Goal: Entertainment & Leisure: Consume media (video, audio)

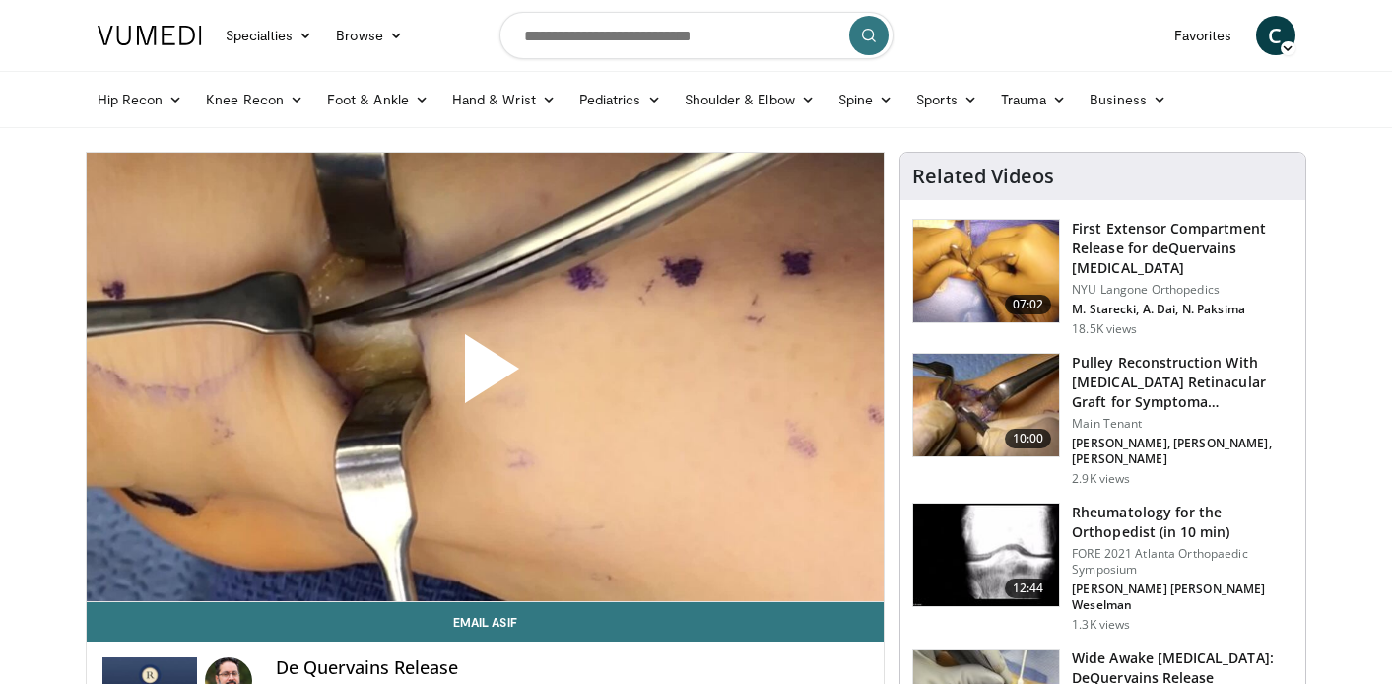
click at [485, 376] on span "Video Player" at bounding box center [485, 376] width 0 height 0
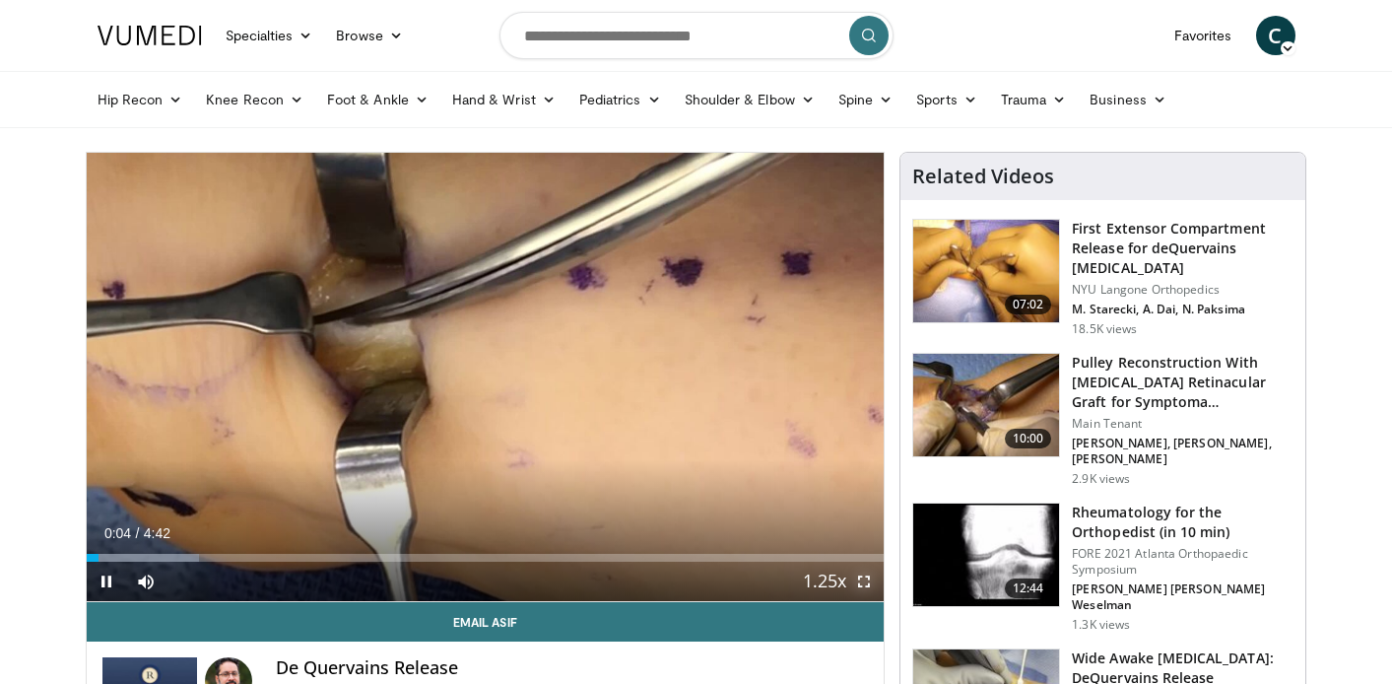
click at [860, 578] on span "Video Player" at bounding box center [863, 580] width 39 height 39
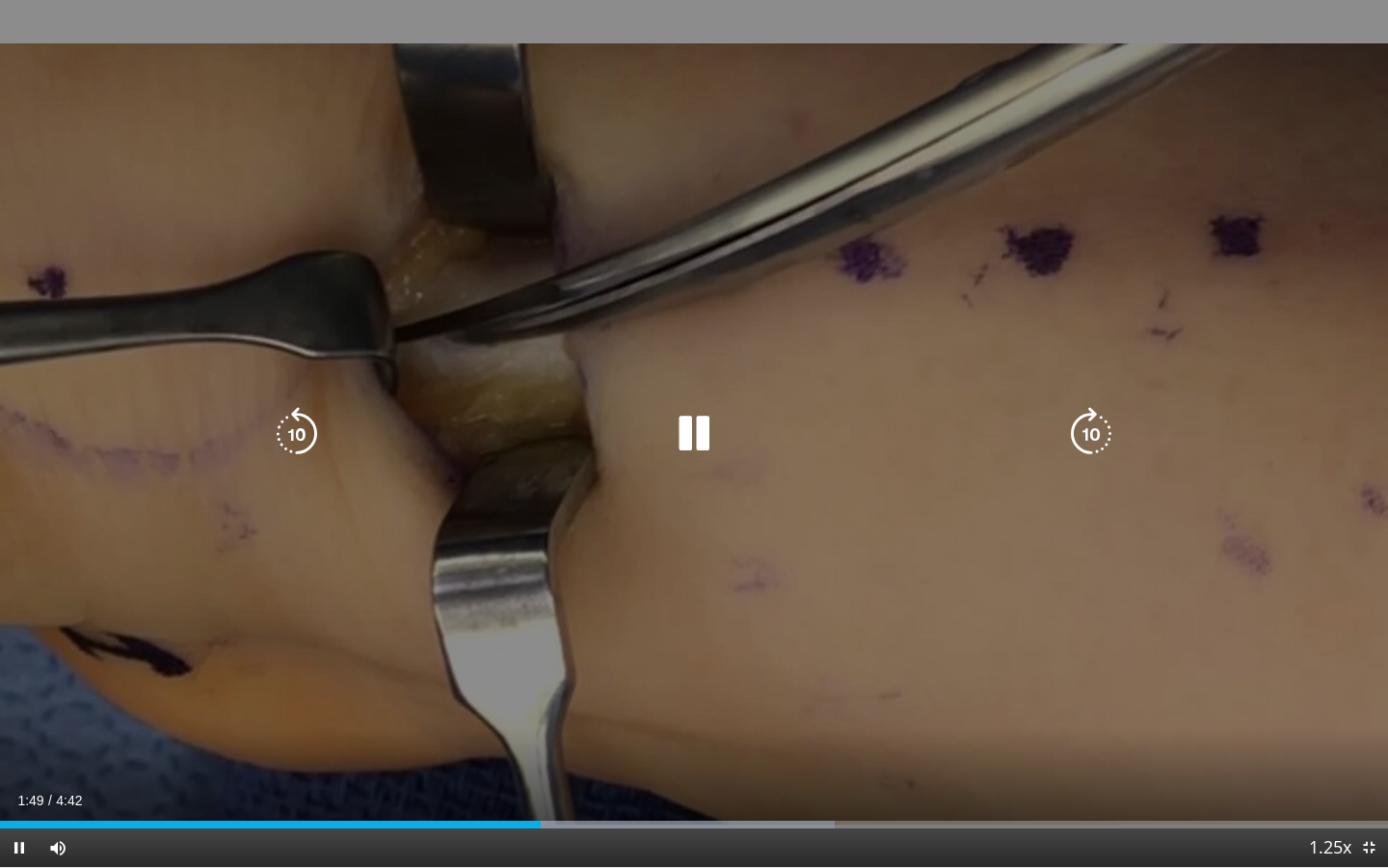
click at [691, 445] on icon "Video Player" at bounding box center [694, 434] width 54 height 54
click at [693, 442] on icon "Video Player" at bounding box center [694, 434] width 54 height 54
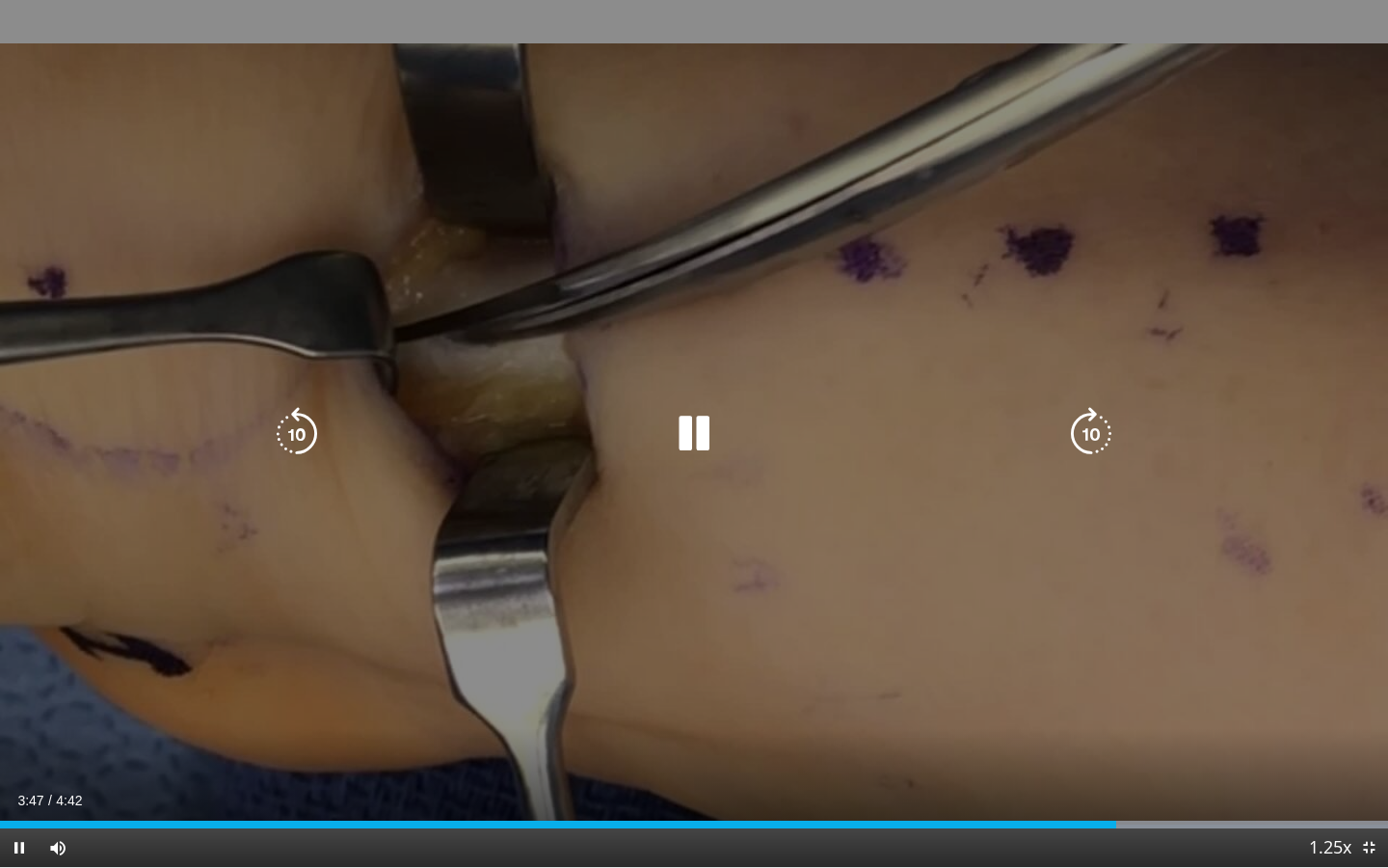
click at [687, 443] on icon "Video Player" at bounding box center [694, 434] width 54 height 54
